Goal: Task Accomplishment & Management: Use online tool/utility

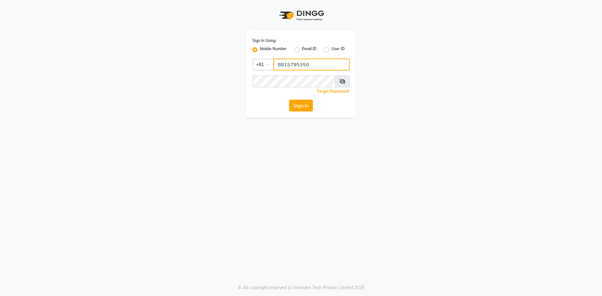
click at [337, 64] on input "8815795350" at bounding box center [311, 65] width 76 height 12
type input "9205441500"
click at [303, 108] on button "Sign In" at bounding box center [301, 106] width 24 height 12
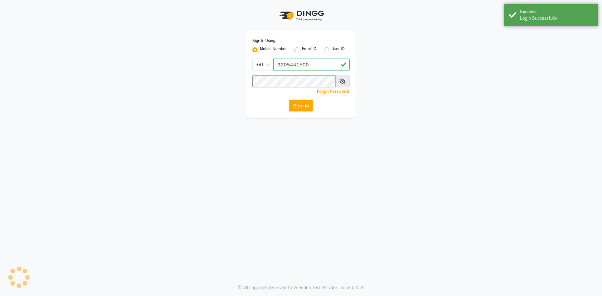
select select "service"
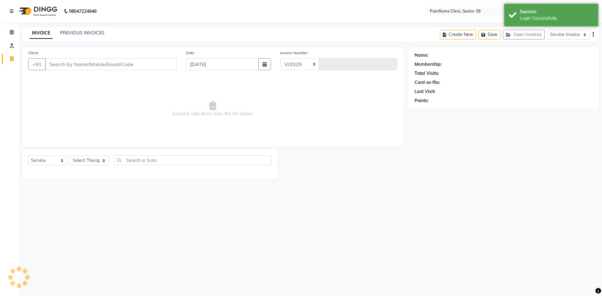
select select "en"
select select "3964"
type input "9814"
